Goal: Check status: Check status

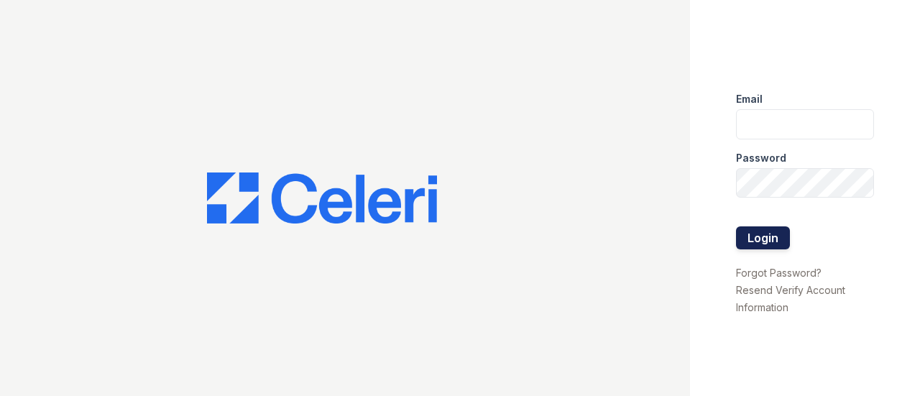
type input "[EMAIL_ADDRESS][DOMAIN_NAME]"
click at [761, 236] on button "Login" at bounding box center [763, 237] width 54 height 23
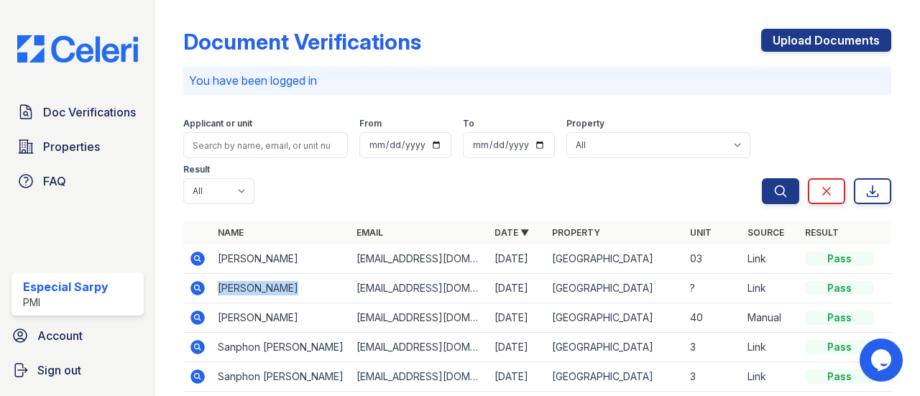
drag, startPoint x: 288, startPoint y: 290, endPoint x: 218, endPoint y: 290, distance: 69.7
click at [218, 290] on td "Carlos Alcala" at bounding box center [281, 288] width 138 height 29
copy td "Carlos Alcala"
click at [193, 318] on icon at bounding box center [198, 317] width 14 height 14
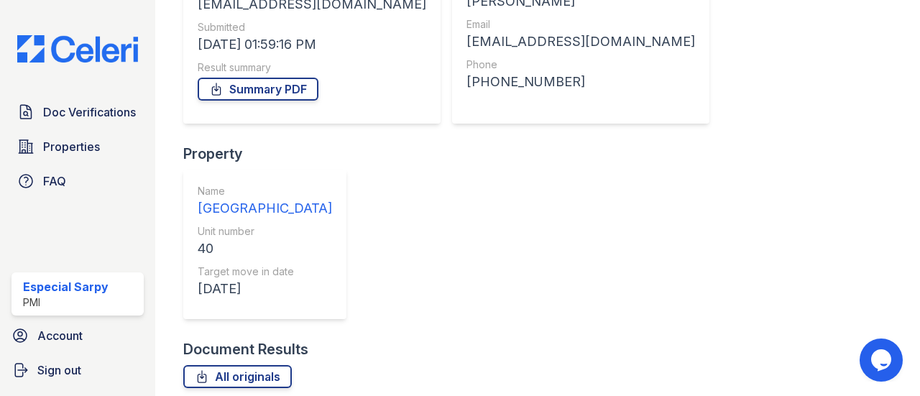
scroll to position [287, 0]
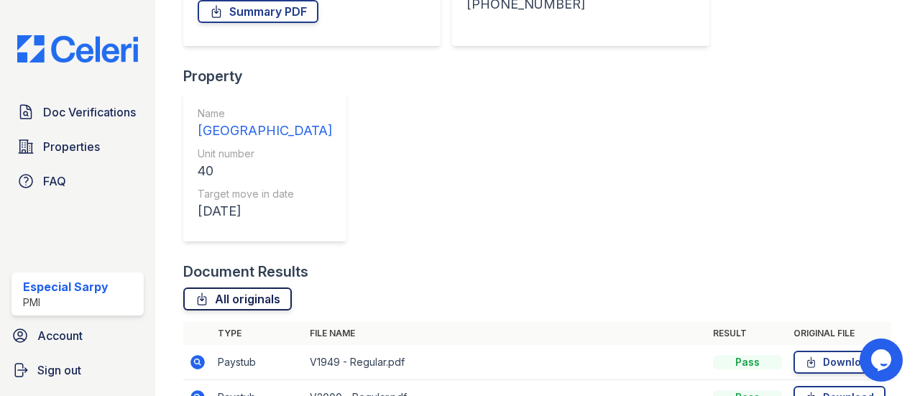
click at [239, 287] on link "All originals" at bounding box center [237, 298] width 108 height 23
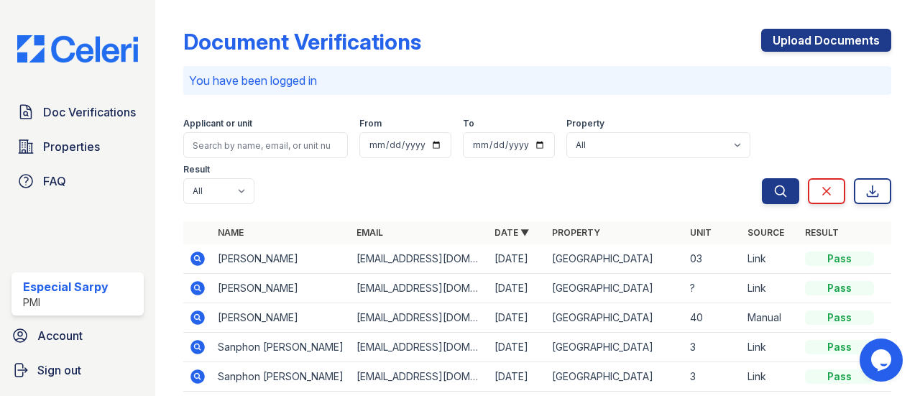
click at [331, 255] on td "Chase Taormina" at bounding box center [281, 258] width 138 height 29
click at [192, 259] on icon at bounding box center [198, 258] width 14 height 14
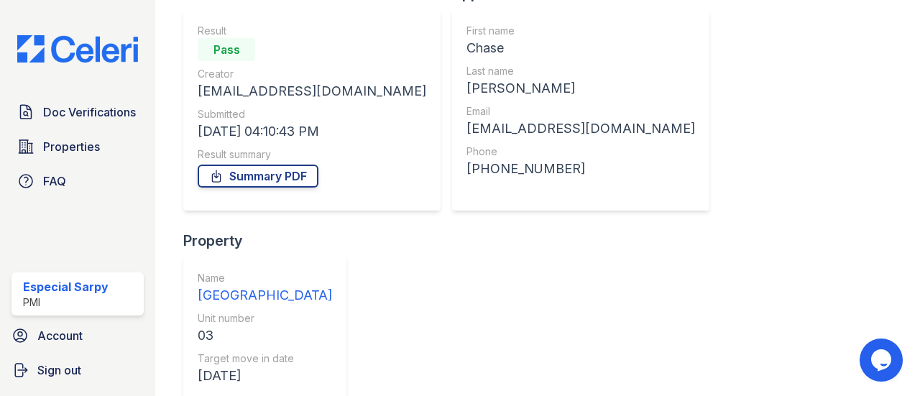
scroll to position [216, 0]
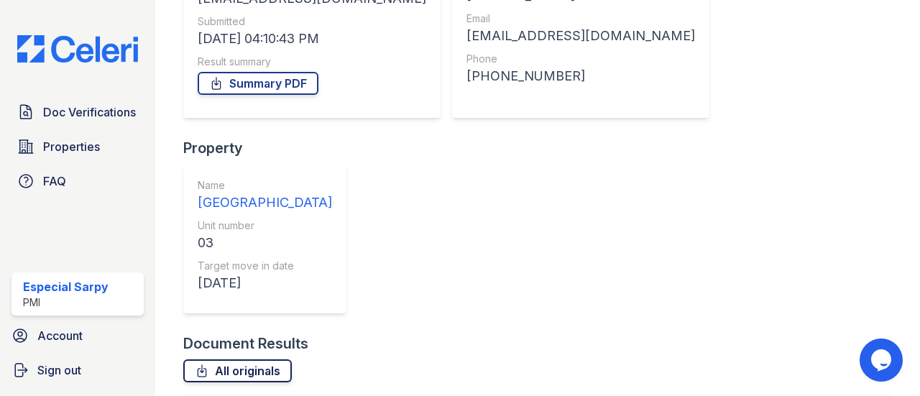
click at [253, 359] on link "All originals" at bounding box center [237, 370] width 108 height 23
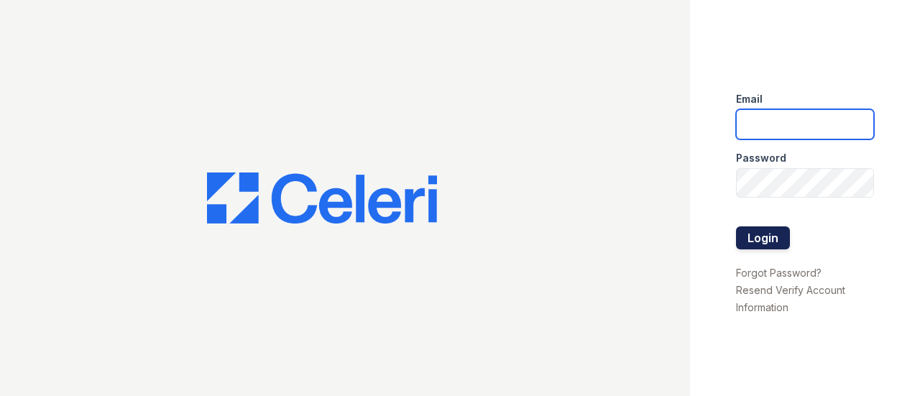
type input "sarpy.especial@projectmanagementinc.net"
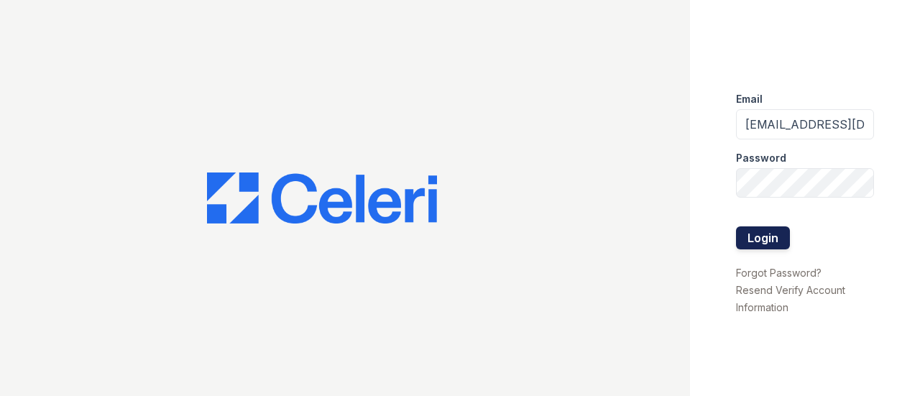
click at [776, 243] on button "Login" at bounding box center [763, 237] width 54 height 23
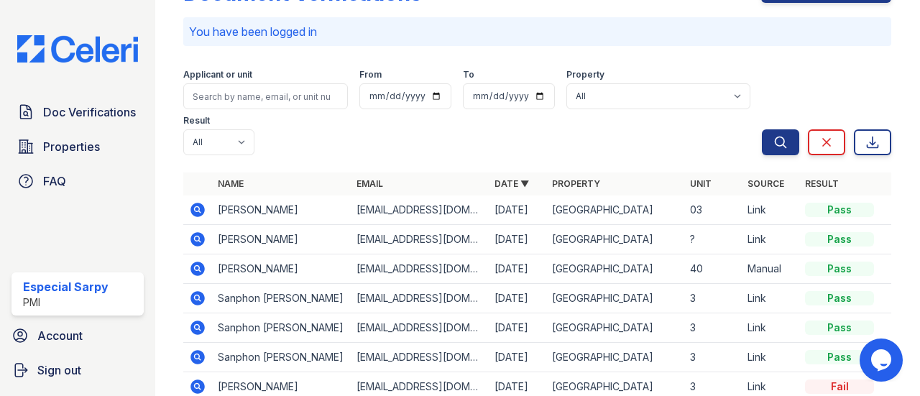
scroll to position [72, 0]
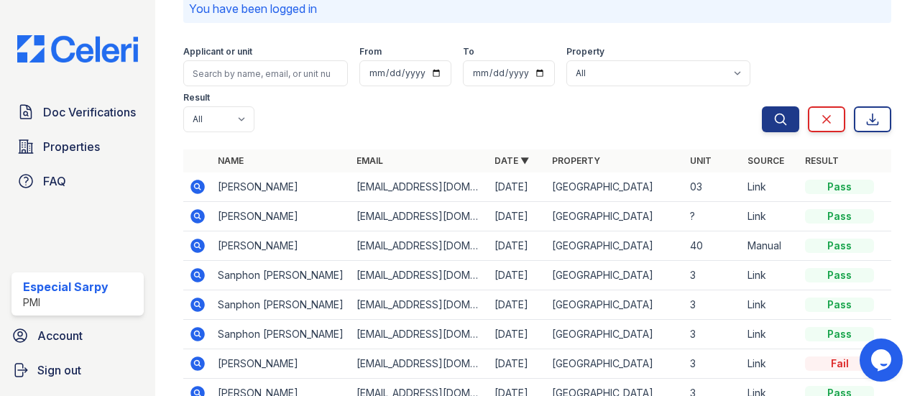
click at [194, 208] on icon at bounding box center [197, 216] width 17 height 17
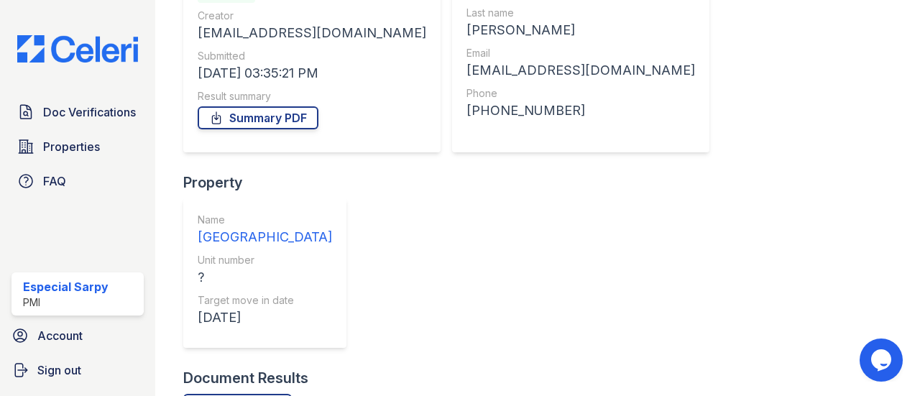
scroll to position [208, 0]
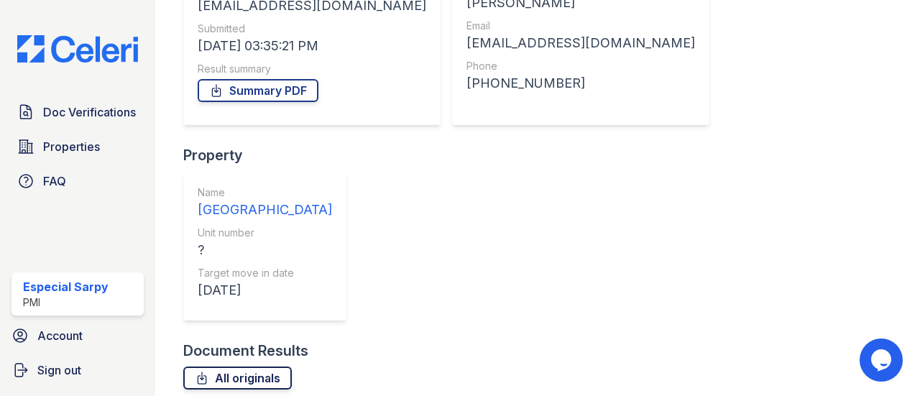
click at [255, 366] on link "All originals" at bounding box center [237, 377] width 108 height 23
click at [823, 46] on div "Document Verification 199647 All document verifications Verification Result Pas…" at bounding box center [537, 170] width 708 height 746
